Goal: Check status

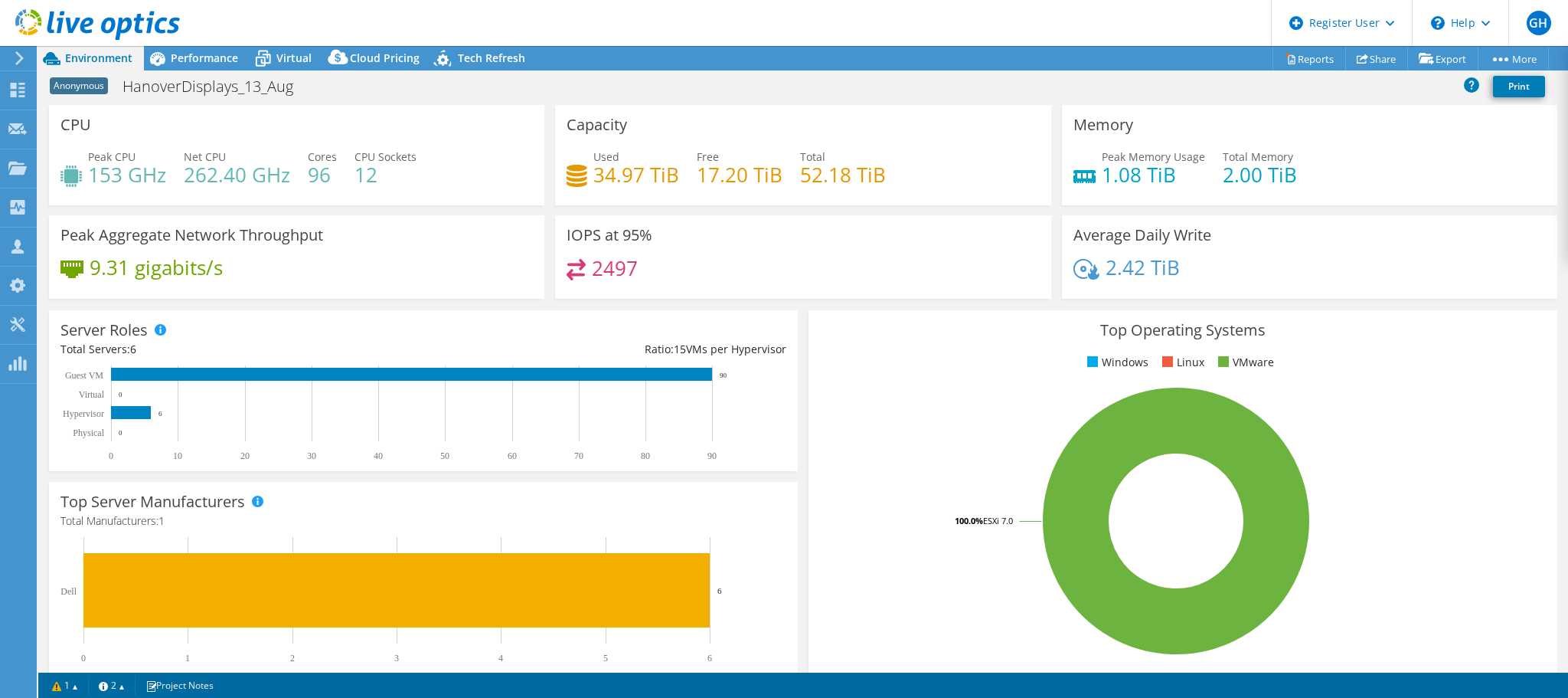
select select "EULondon"
select select "USD"
select select "EULondon"
select select "USD"
